Goal: Navigation & Orientation: Find specific page/section

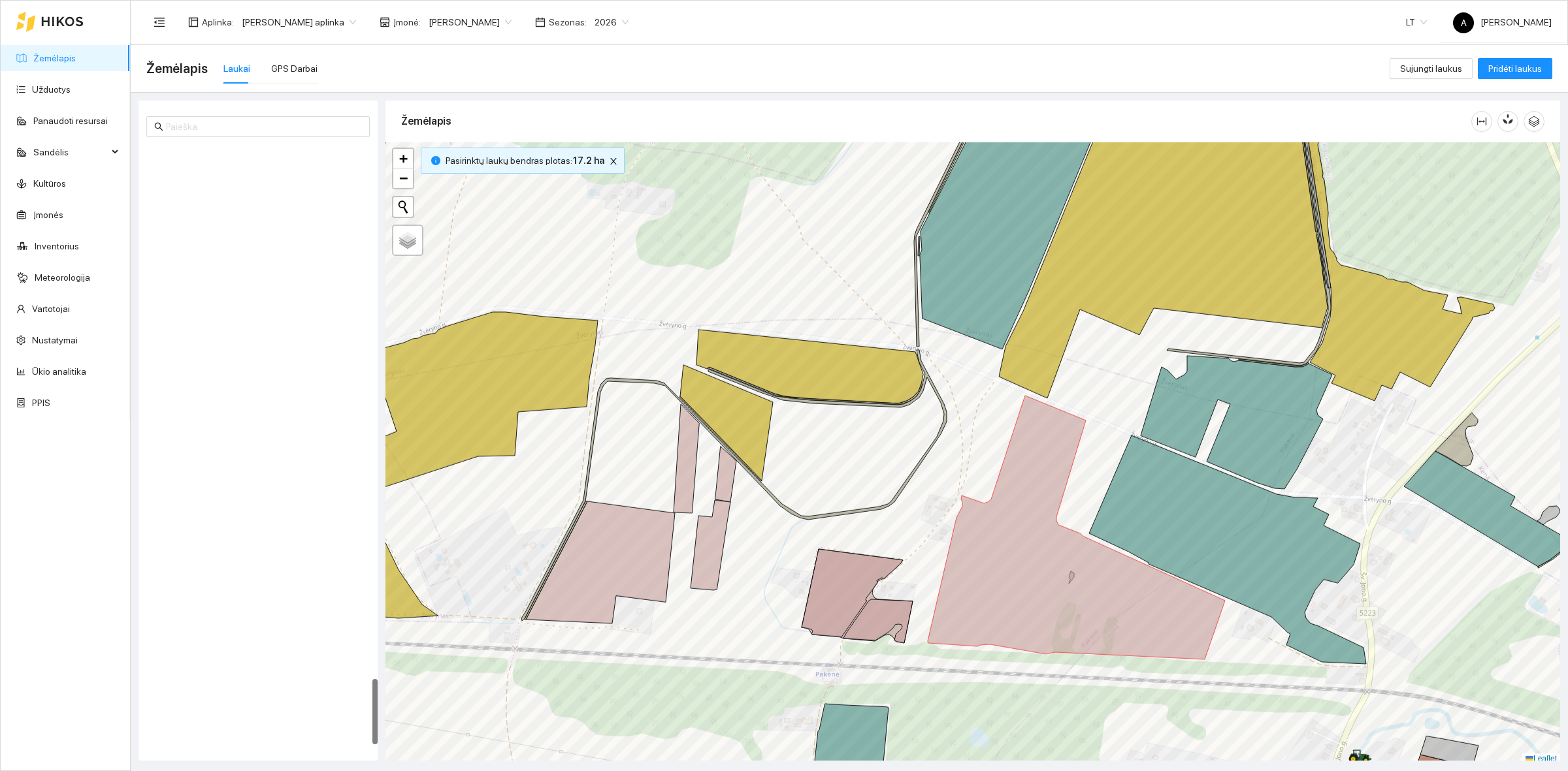
scroll to position [4, 0]
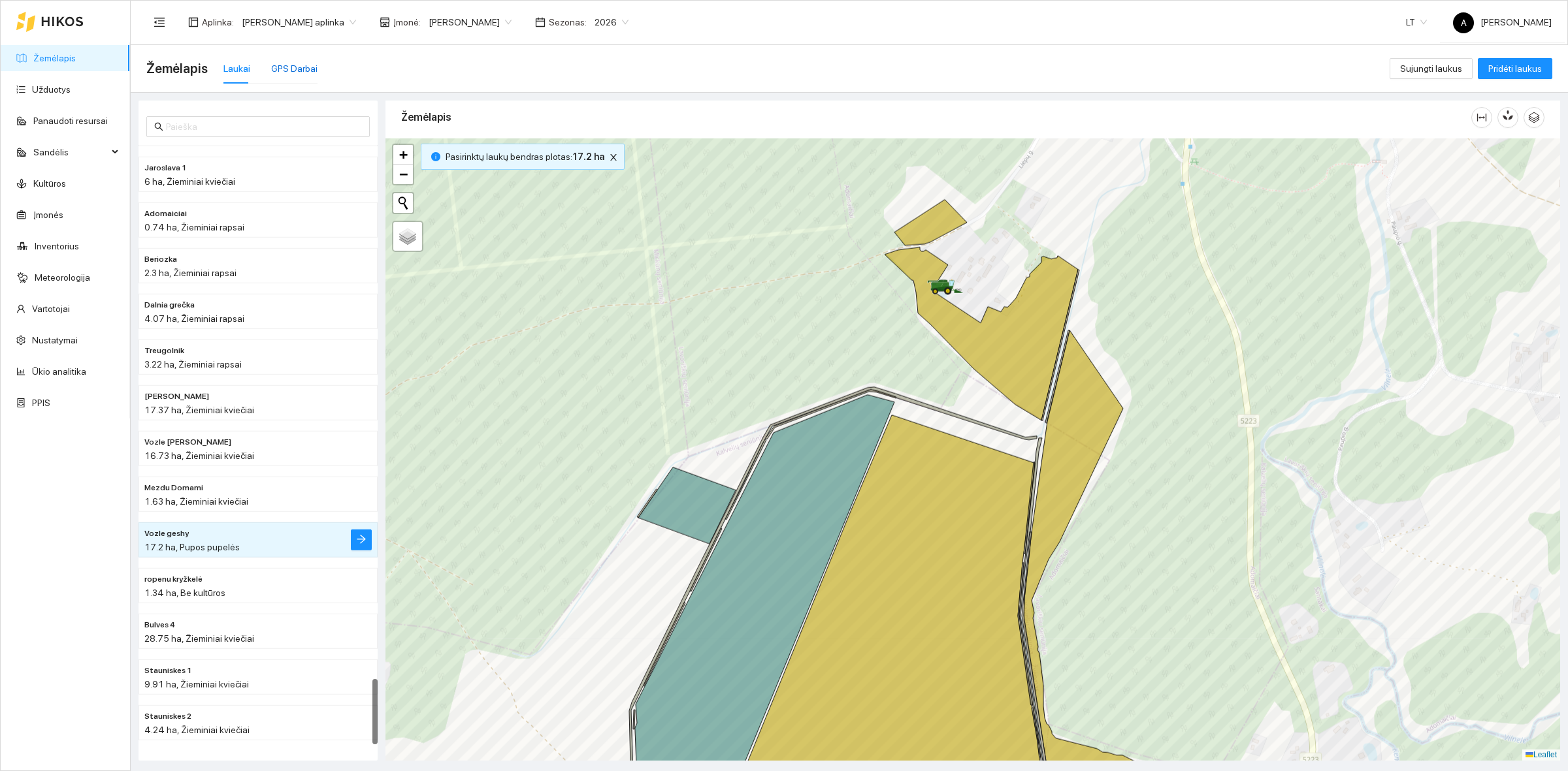
click at [292, 66] on div "GPS Darbai" at bounding box center [294, 68] width 47 height 15
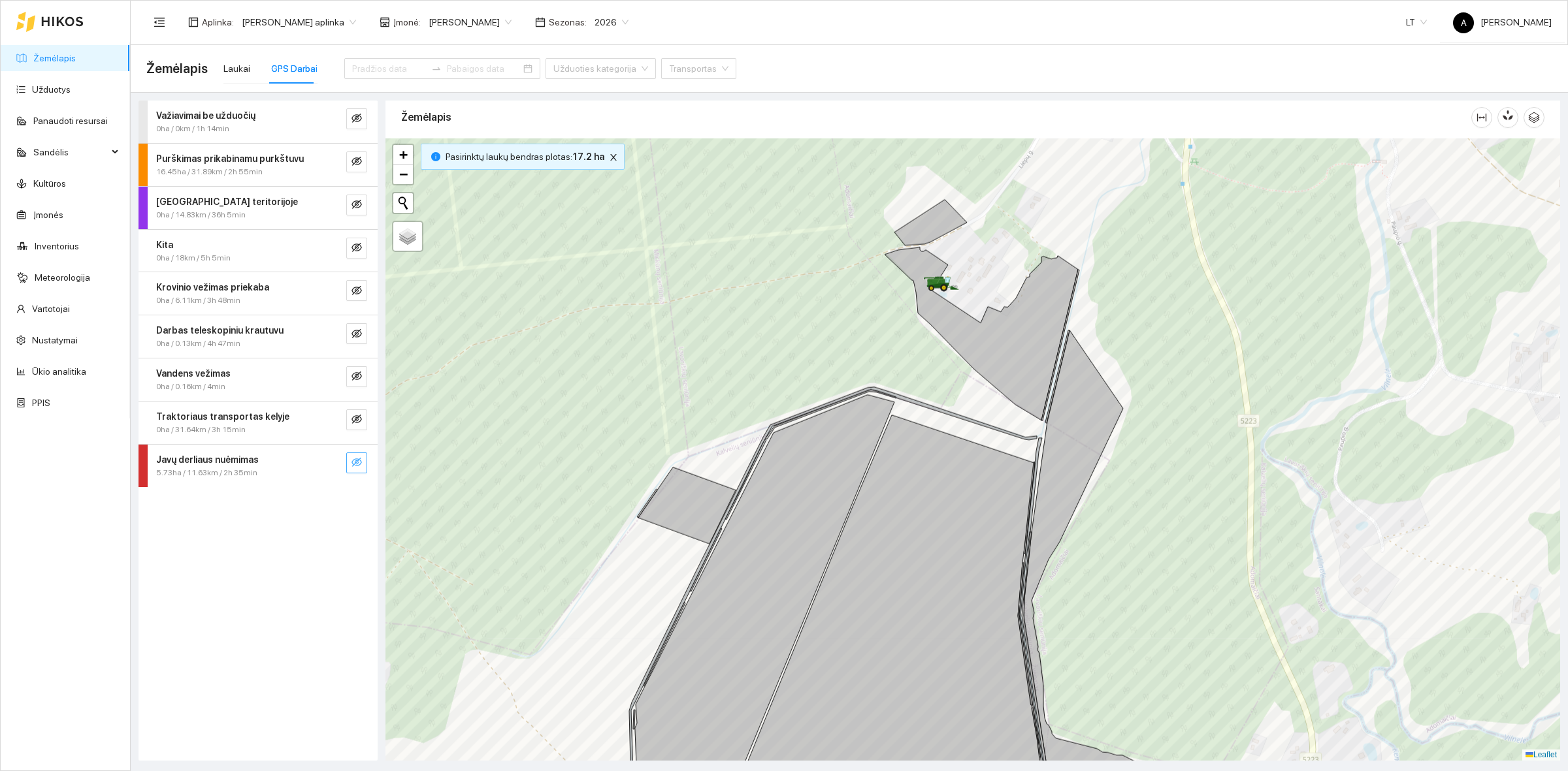
click at [361, 465] on icon "eye-invisible" at bounding box center [357, 462] width 10 height 10
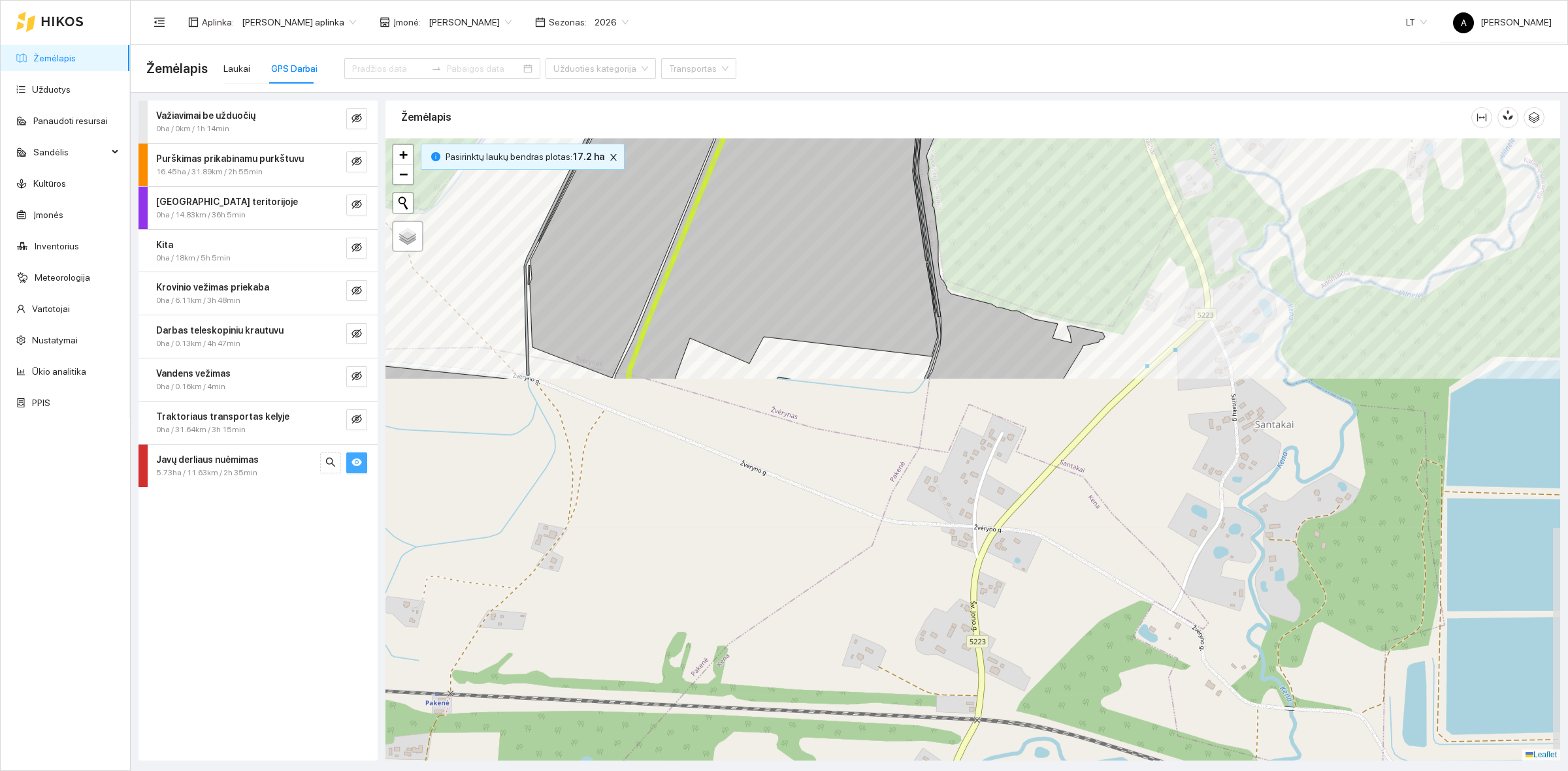
click at [995, 56] on main "Žemėlapis Laukai GPS Darbai Užduoties kategorija Transportas Važiavimai be uždu…" at bounding box center [849, 408] width 1437 height 726
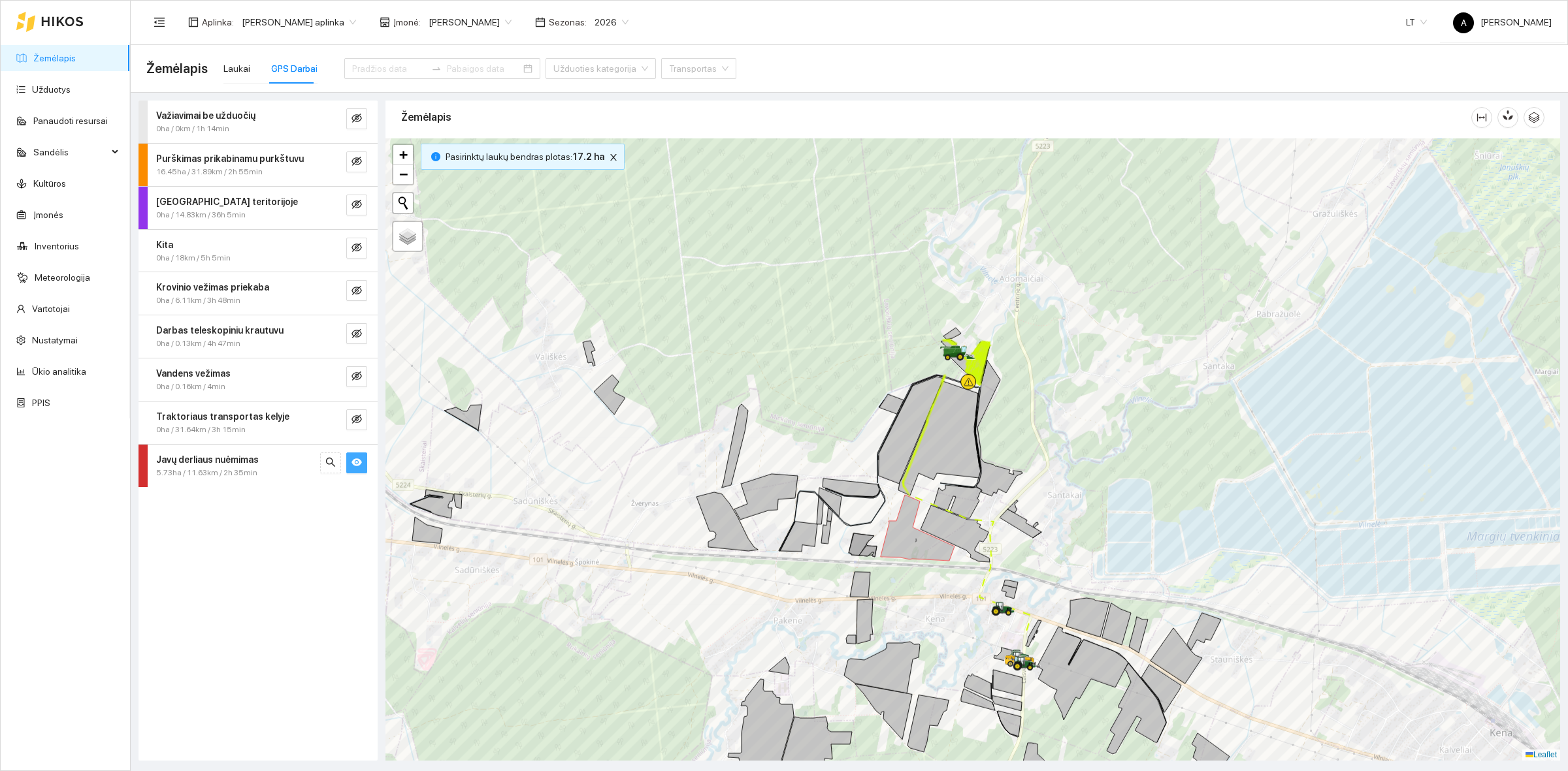
click at [33, 62] on link "Žemėlapis" at bounding box center [54, 58] width 42 height 10
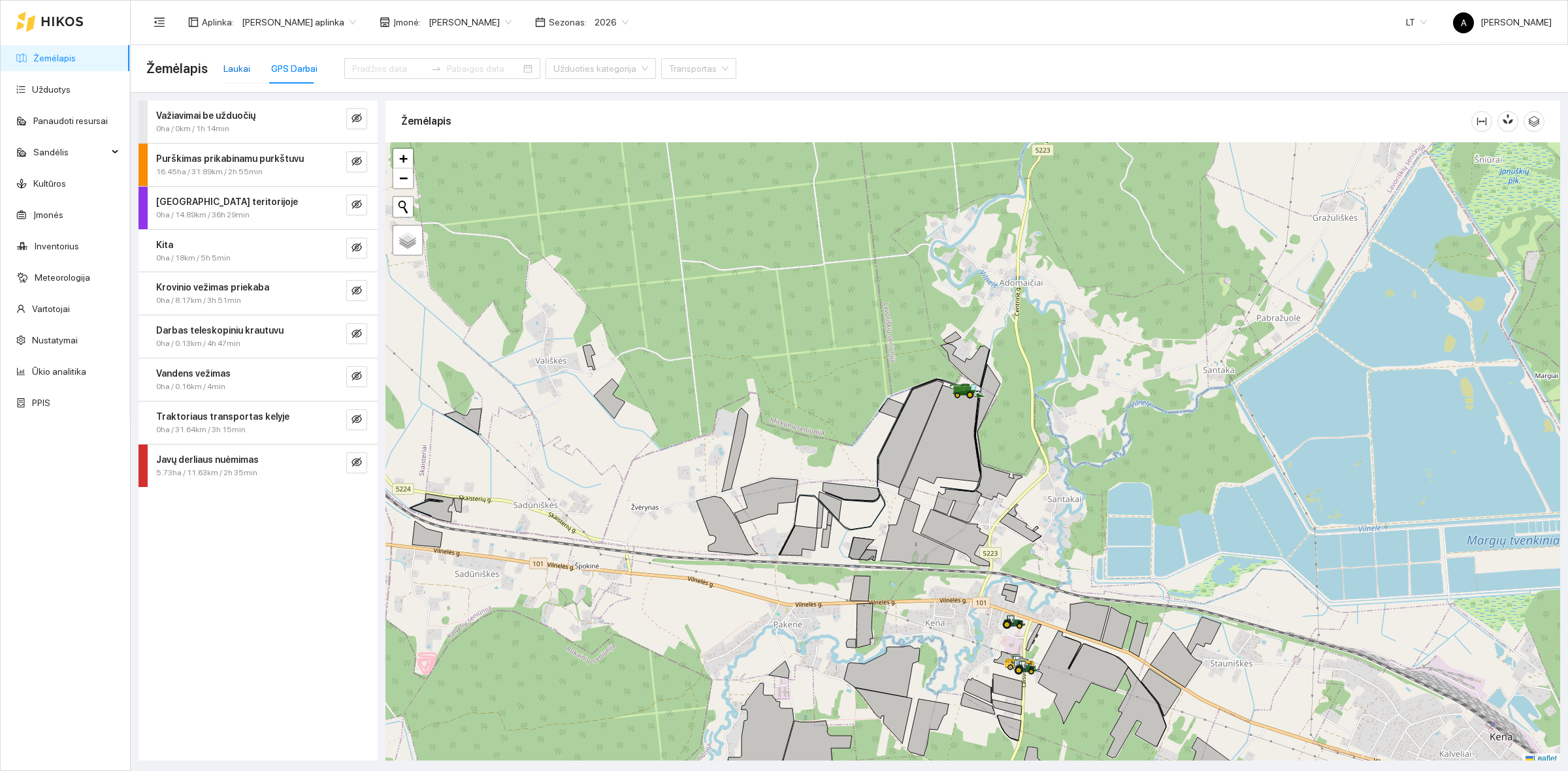
click at [236, 71] on div "Laukai" at bounding box center [236, 68] width 27 height 15
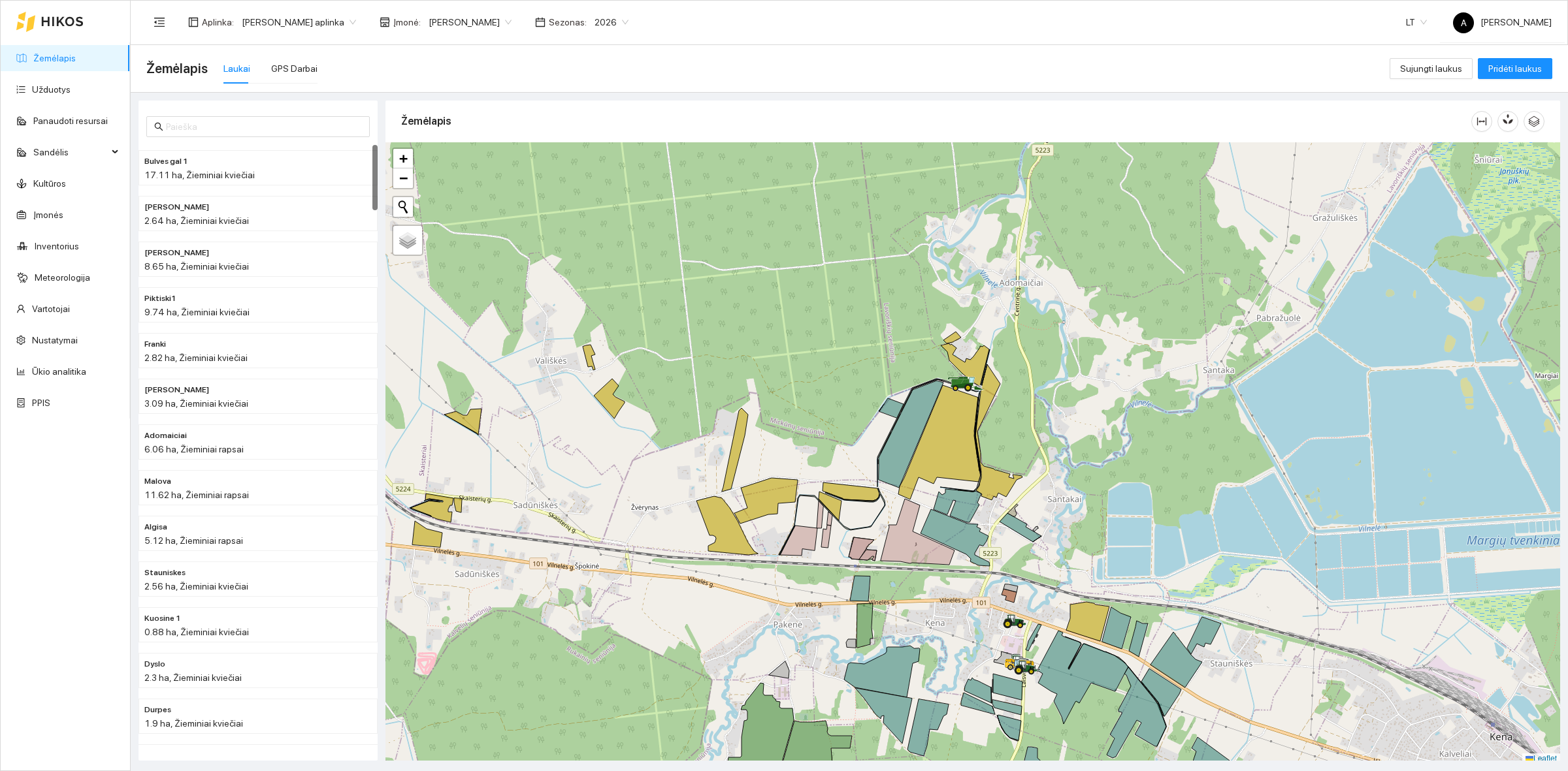
scroll to position [4, 0]
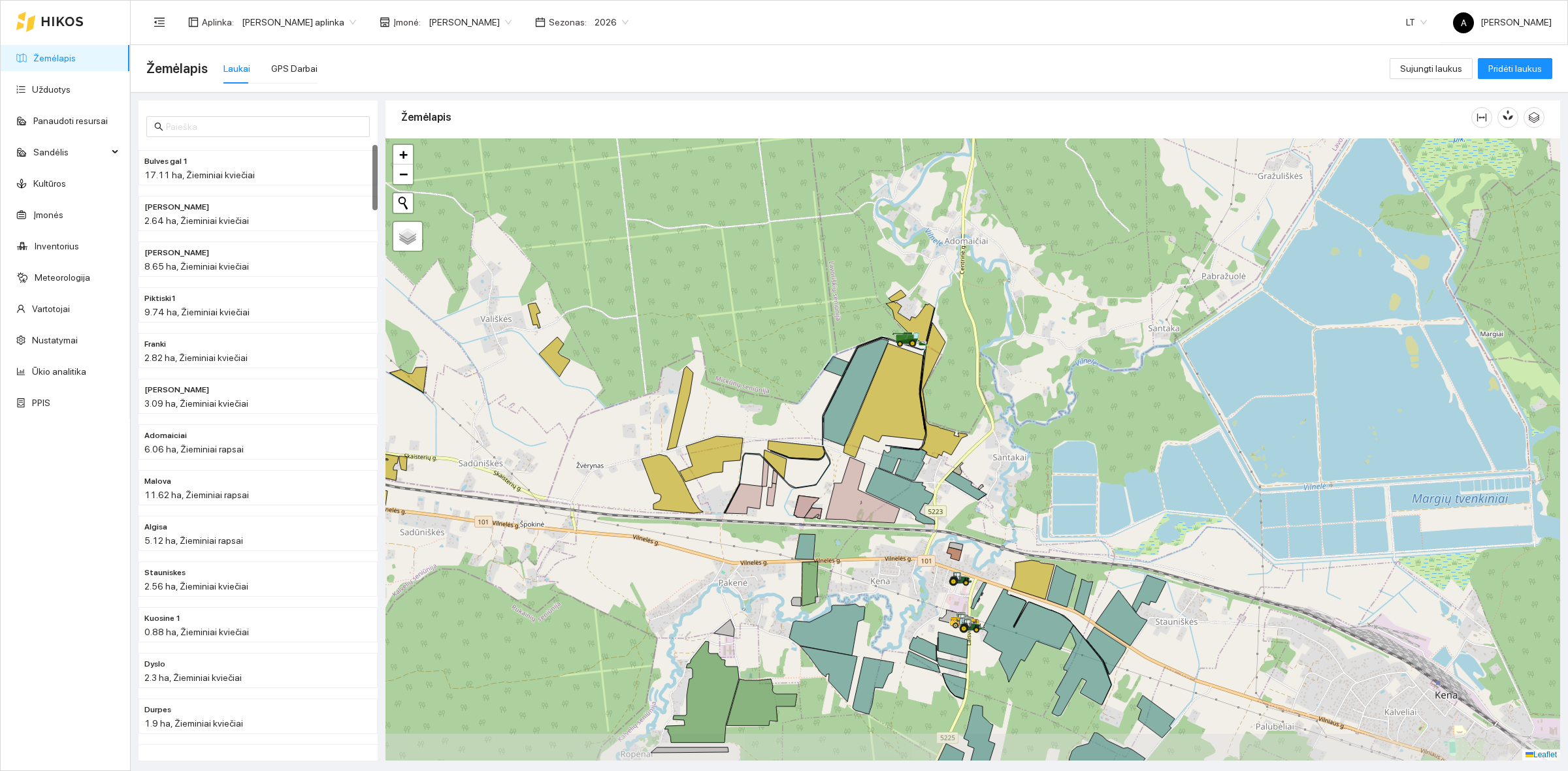
drag, startPoint x: 1033, startPoint y: 549, endPoint x: 978, endPoint y: 511, distance: 66.9
click at [978, 511] on div at bounding box center [972, 449] width 1175 height 622
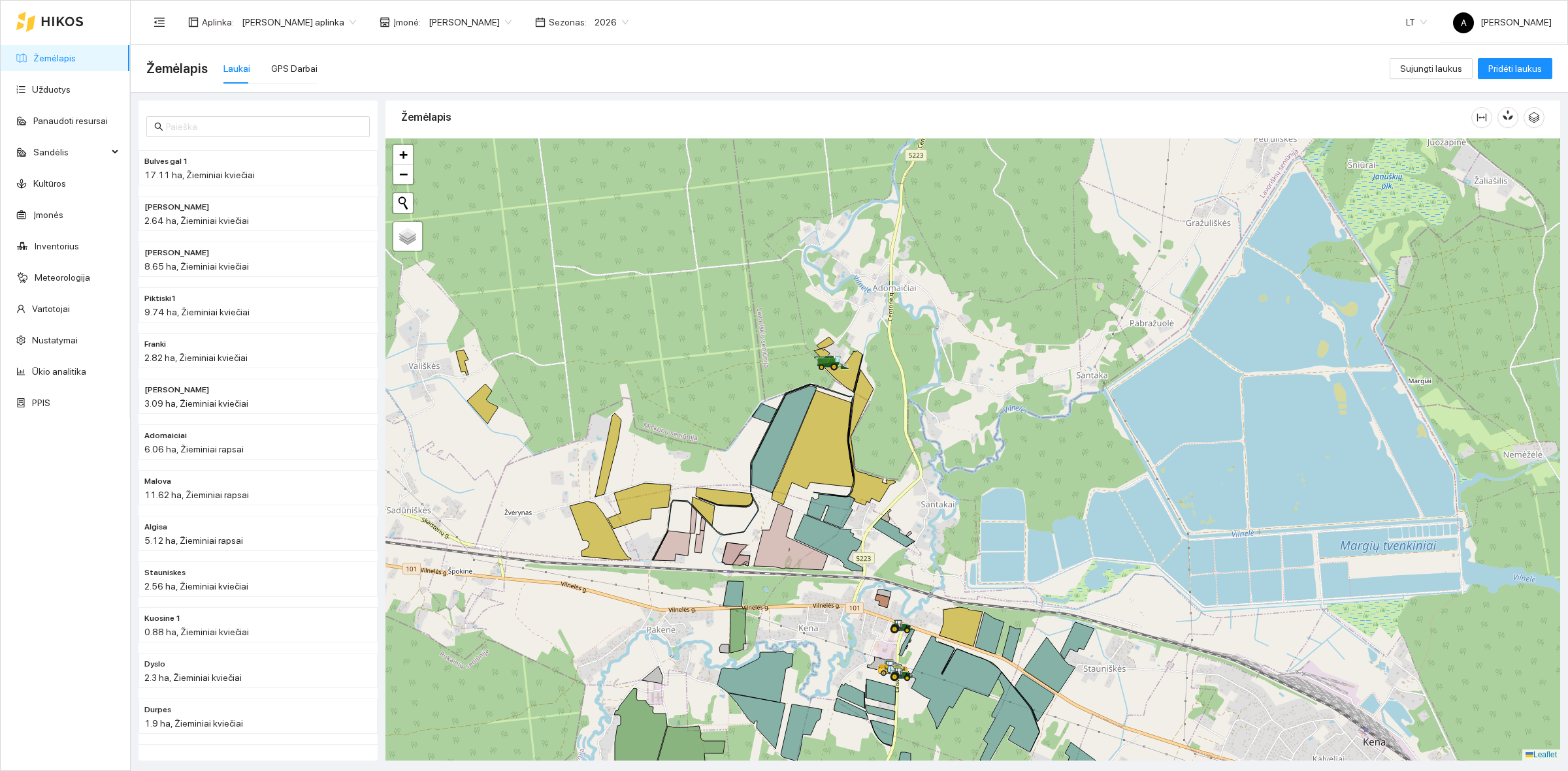
drag, startPoint x: 913, startPoint y: 569, endPoint x: 841, endPoint y: 611, distance: 83.4
click at [841, 611] on div at bounding box center [972, 449] width 1175 height 622
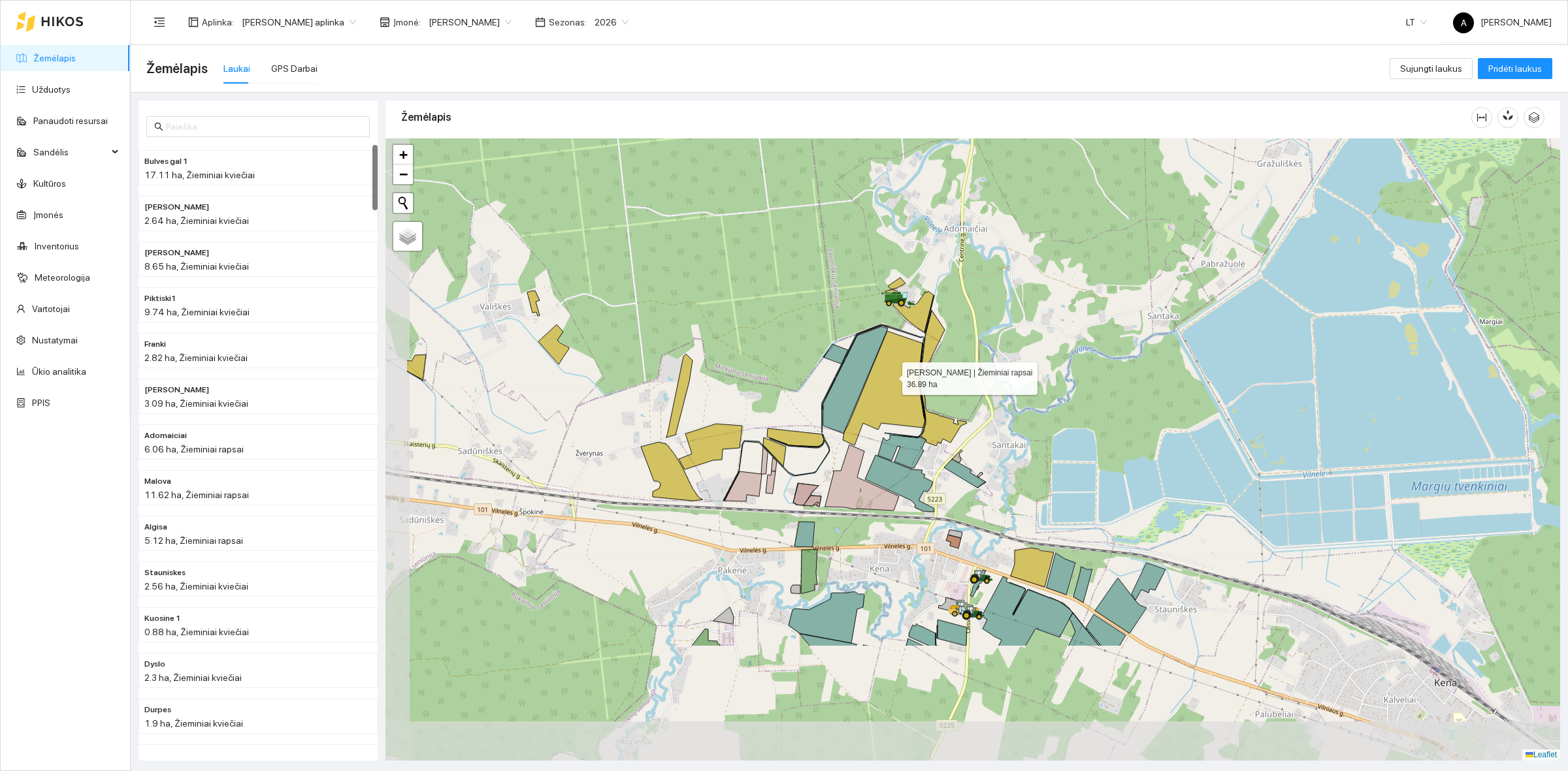
drag, startPoint x: 748, startPoint y: 553, endPoint x: 894, endPoint y: 372, distance: 232.5
click at [894, 372] on icon at bounding box center [884, 389] width 82 height 114
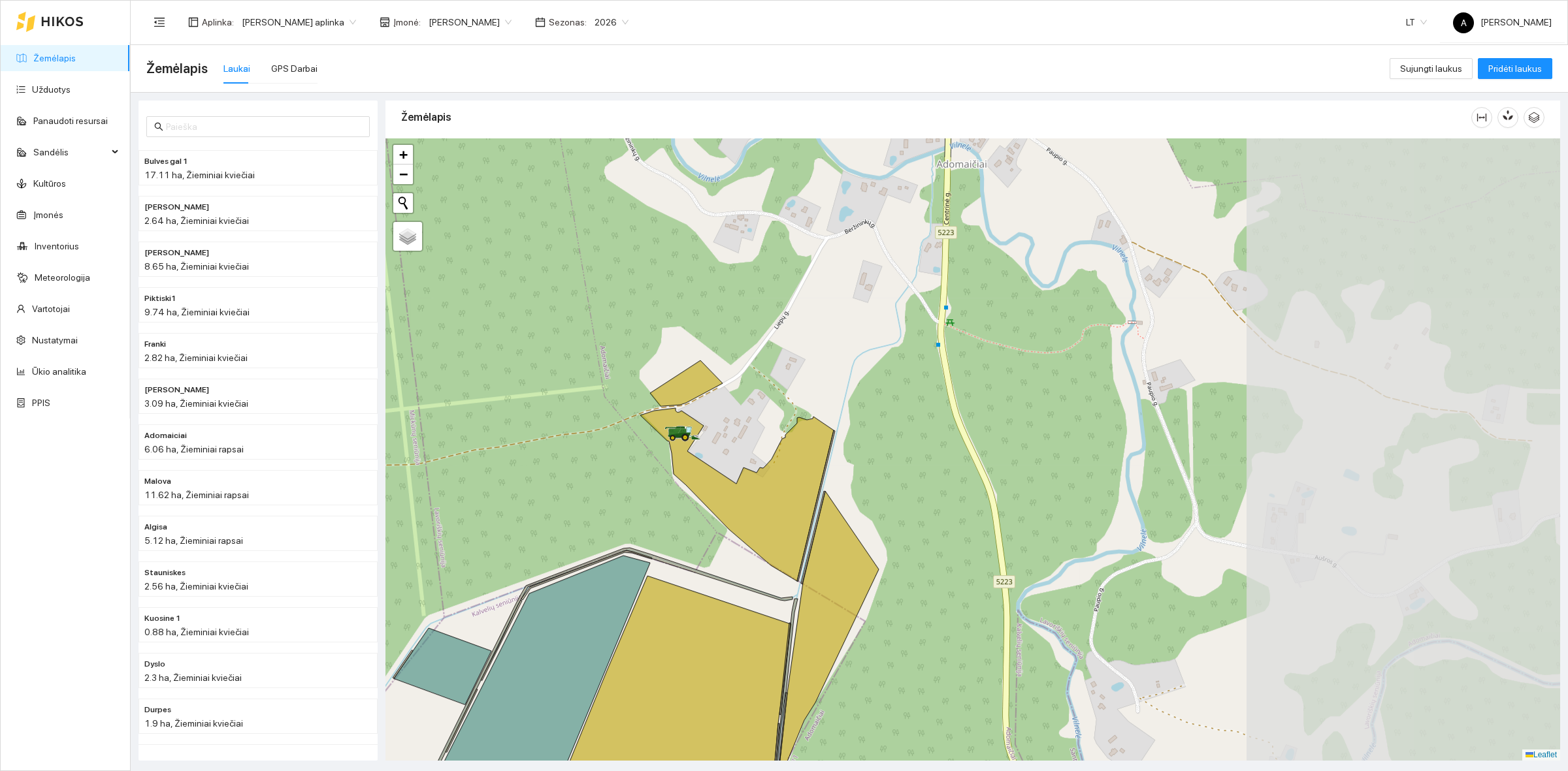
drag, startPoint x: 968, startPoint y: 334, endPoint x: 596, endPoint y: 322, distance: 372.2
click at [596, 322] on div at bounding box center [972, 449] width 1175 height 622
